Goal: Find contact information: Find contact information

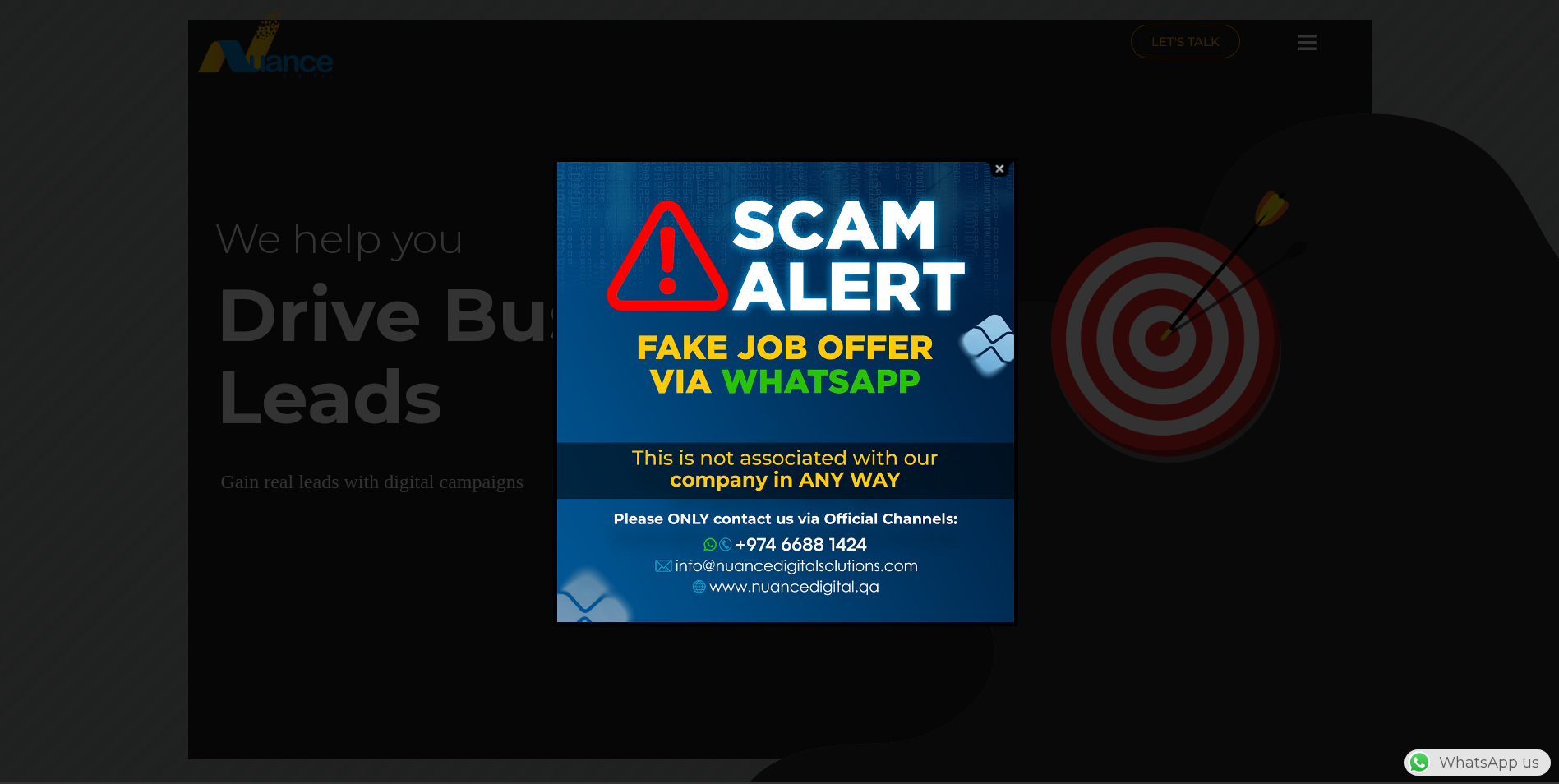
click at [996, 164] on img at bounding box center [999, 169] width 31 height 16
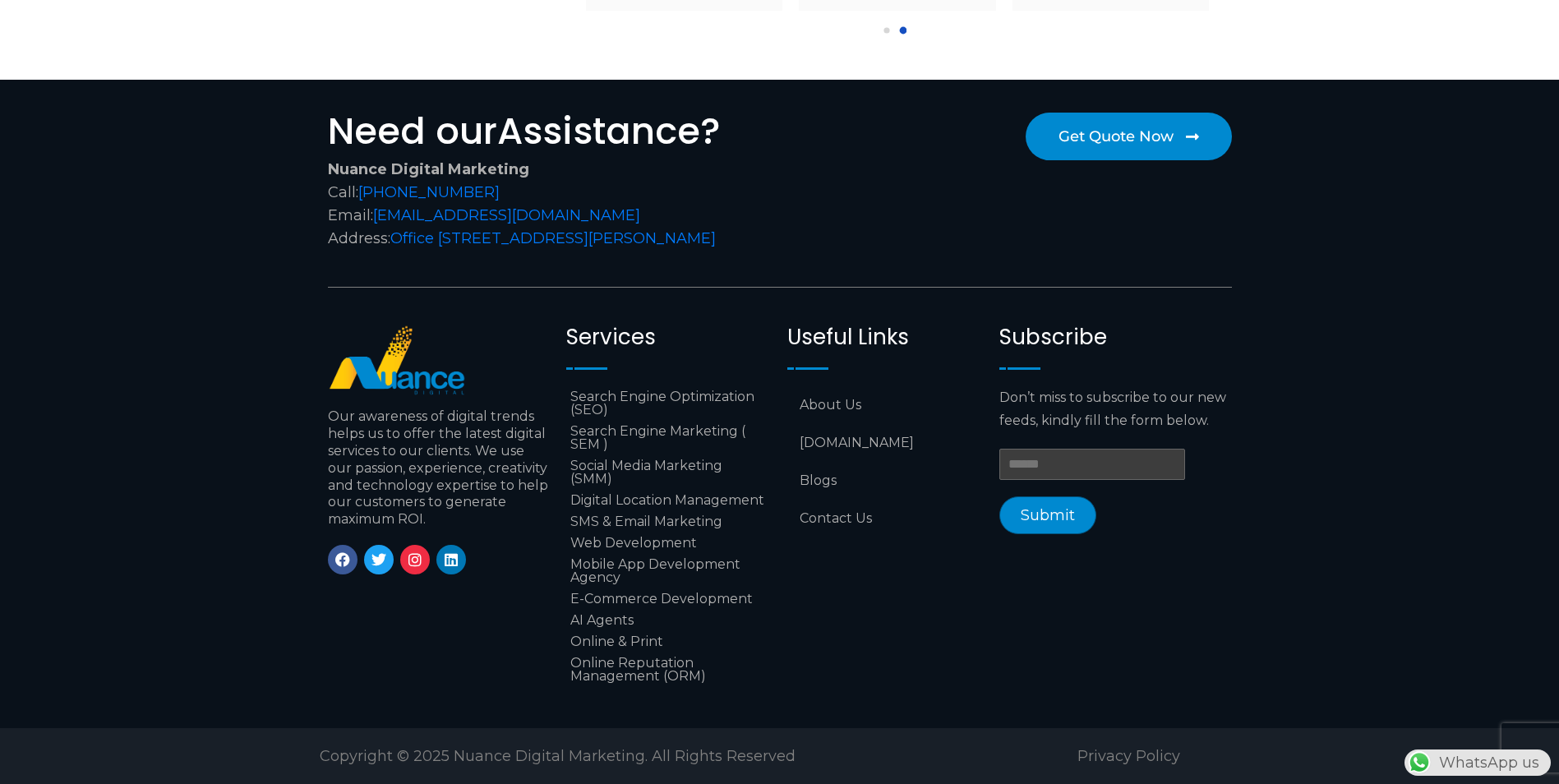
scroll to position [6813, 0]
click at [829, 510] on link "Contact Us" at bounding box center [885, 519] width 196 height 38
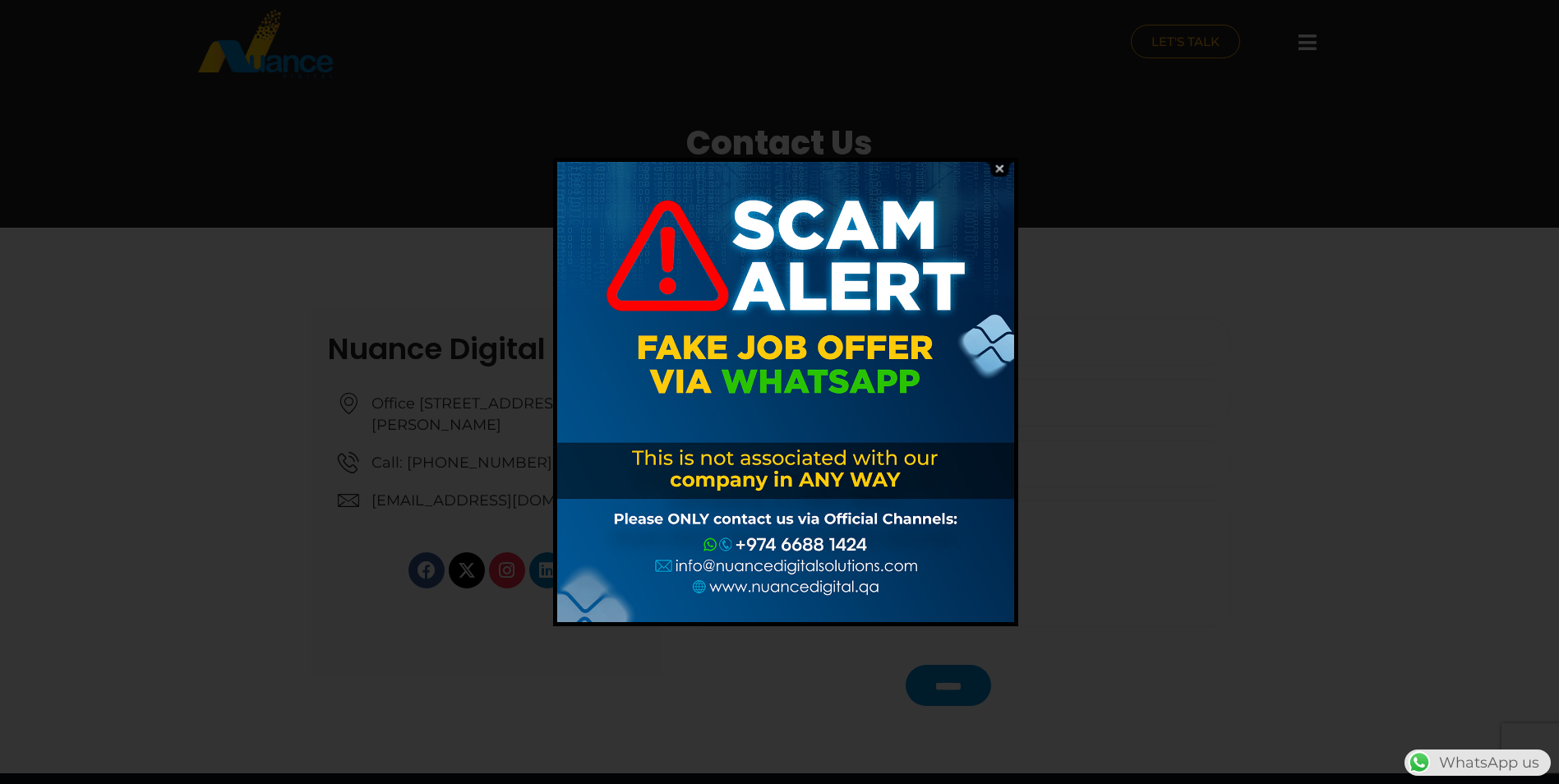
click at [996, 162] on img at bounding box center [999, 169] width 31 height 16
